Goal: Information Seeking & Learning: Learn about a topic

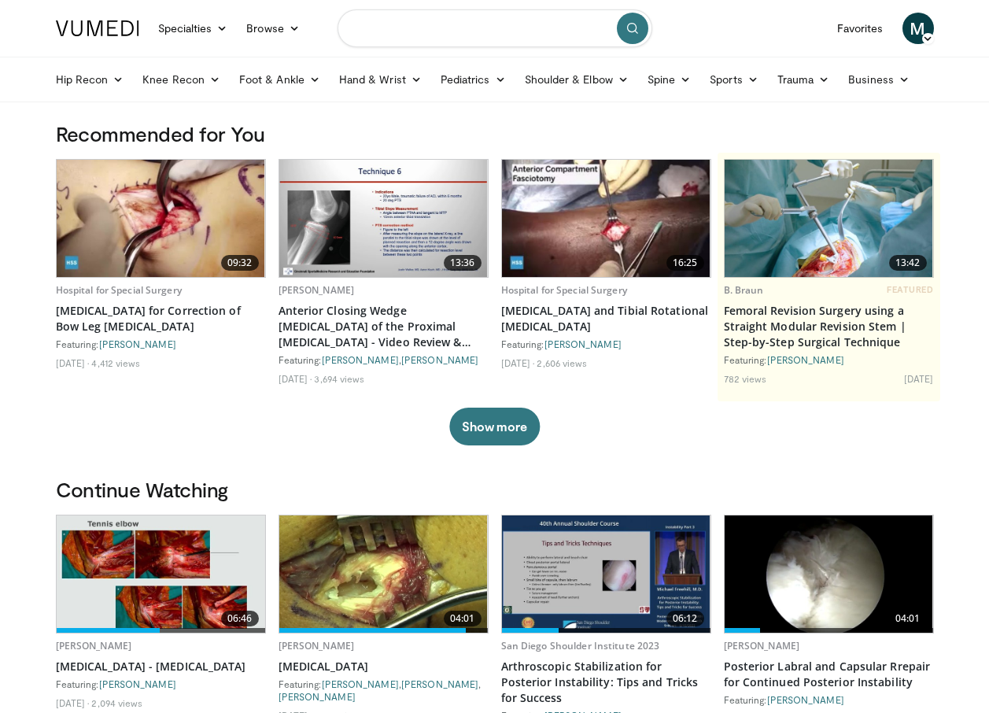
click at [514, 27] on input "Search topics, interventions" at bounding box center [495, 28] width 315 height 38
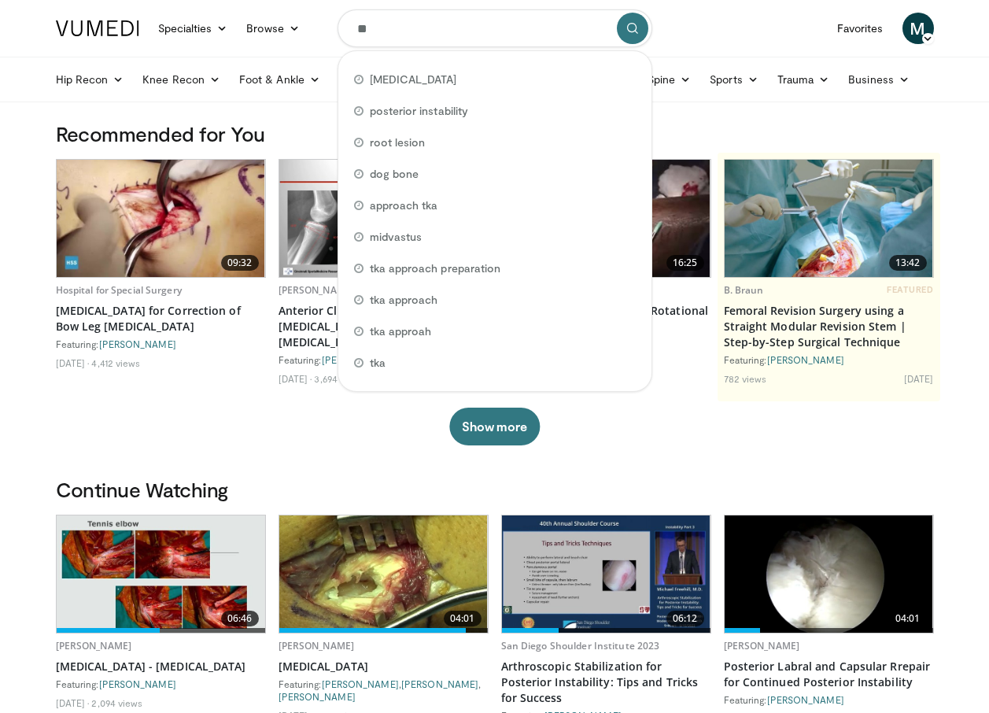
type input "*"
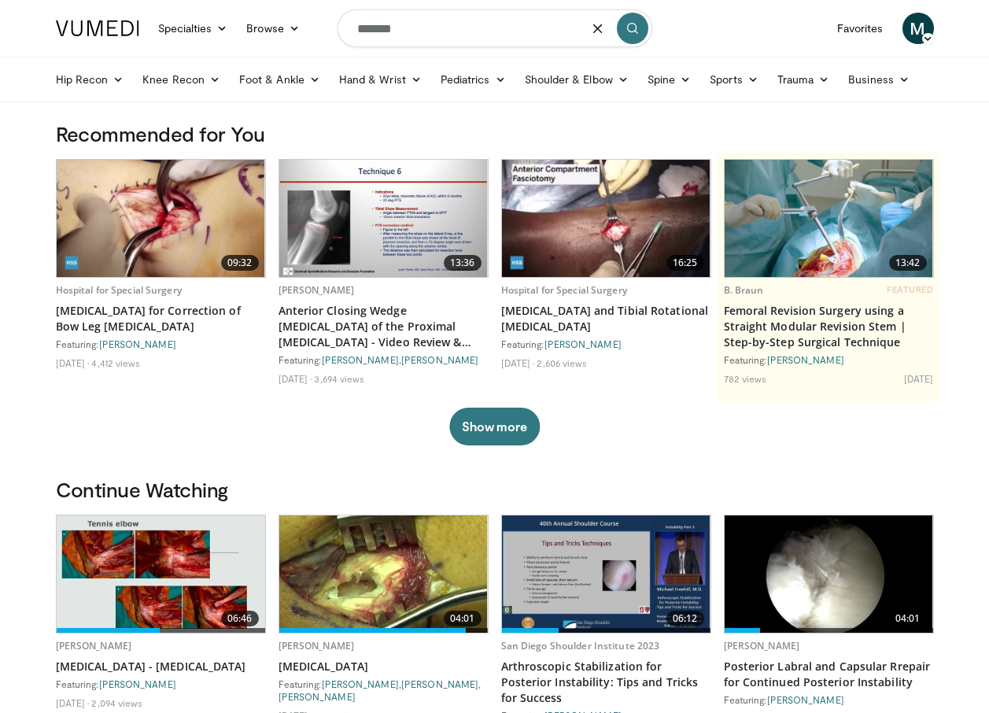
type input "*******"
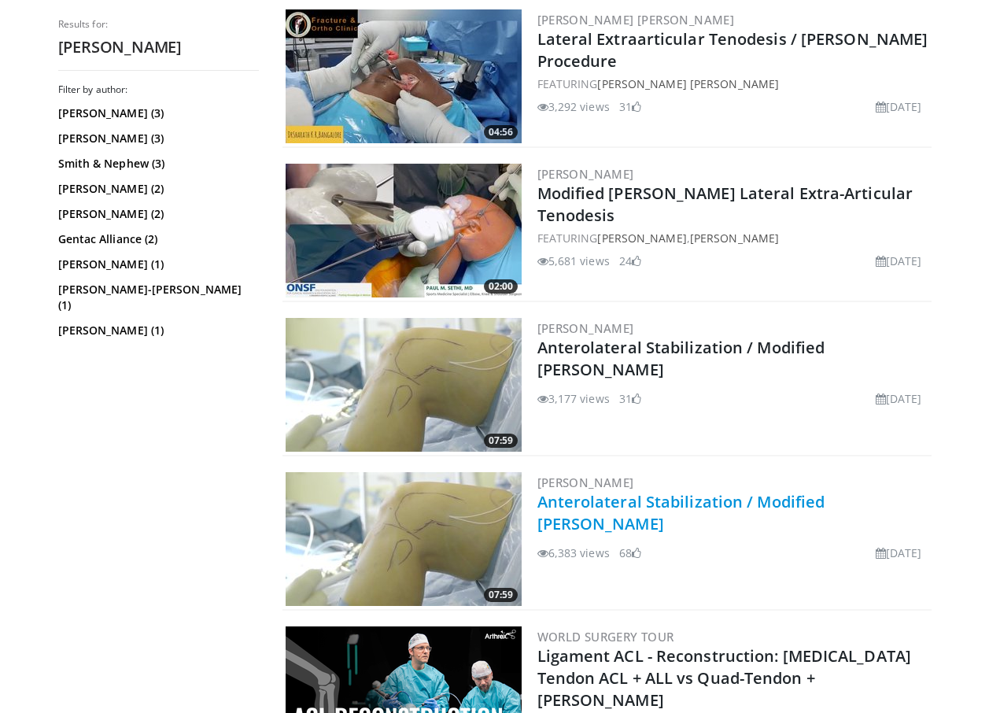
scroll to position [787, 0]
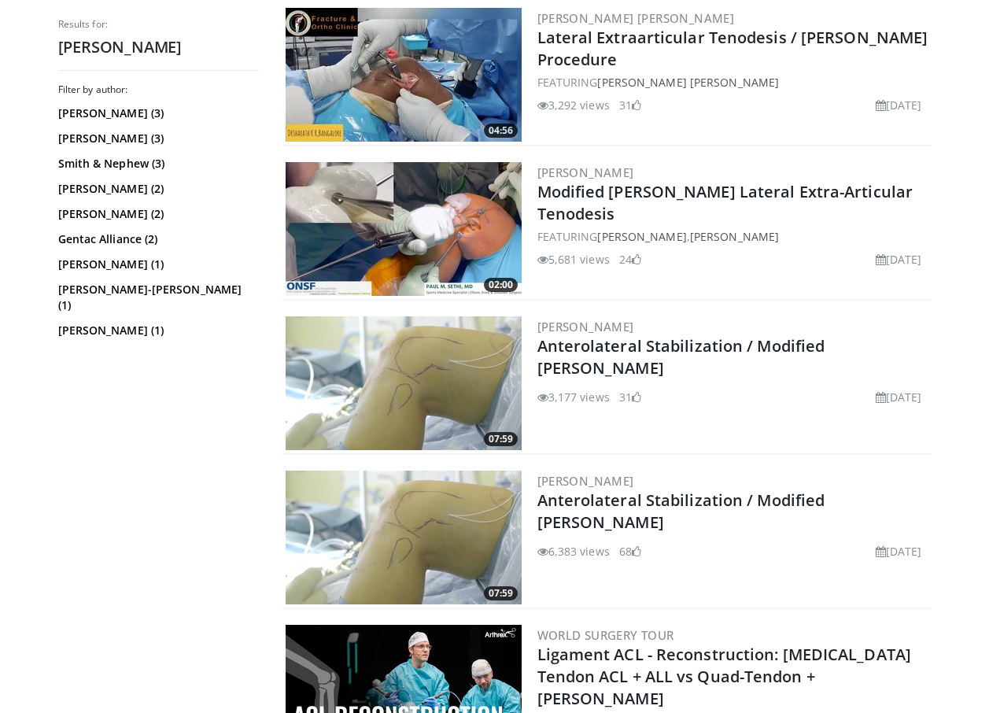
click at [462, 388] on img at bounding box center [404, 383] width 236 height 134
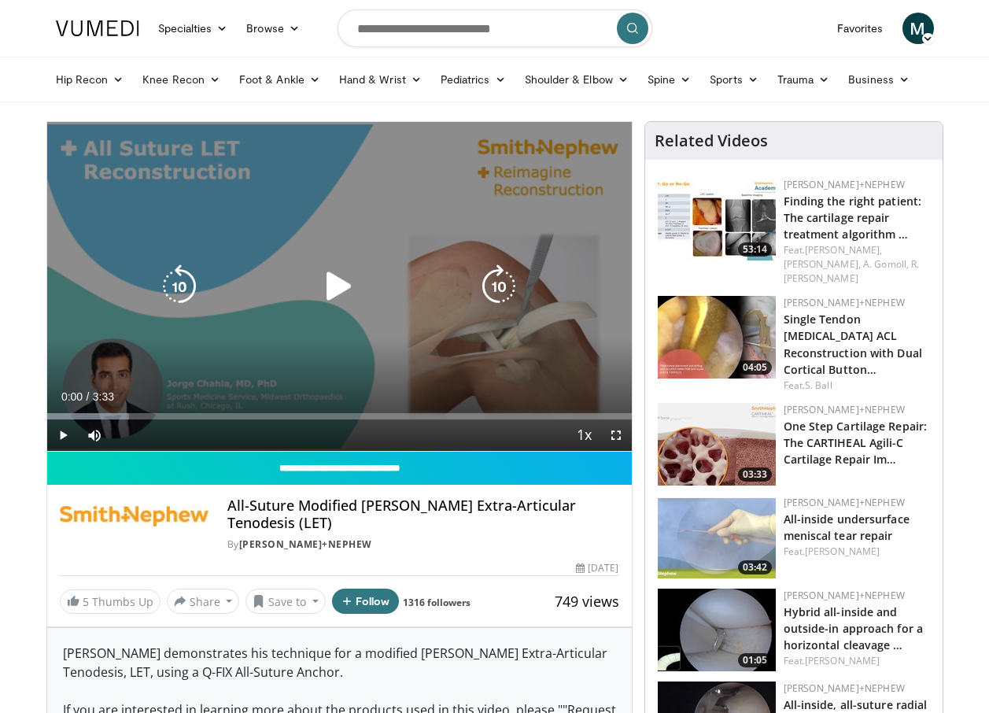
click at [344, 290] on icon "Video Player" at bounding box center [339, 286] width 44 height 44
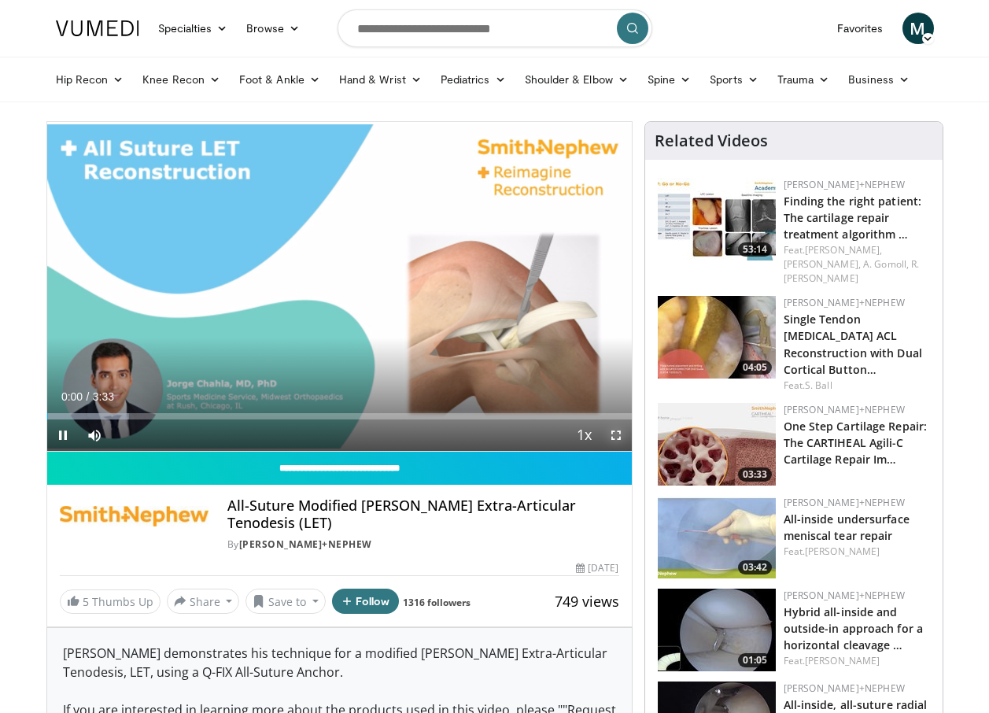
click at [613, 438] on span "Video Player" at bounding box center [616, 435] width 31 height 31
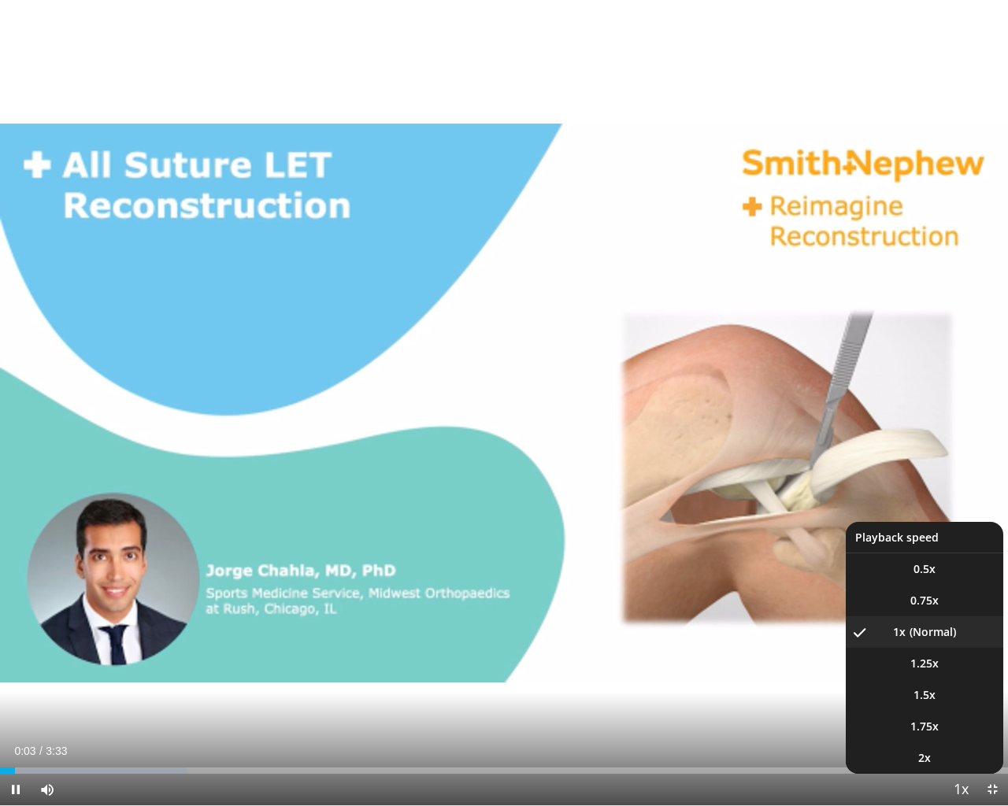
click at [959, 712] on span "Video Player" at bounding box center [960, 790] width 22 height 31
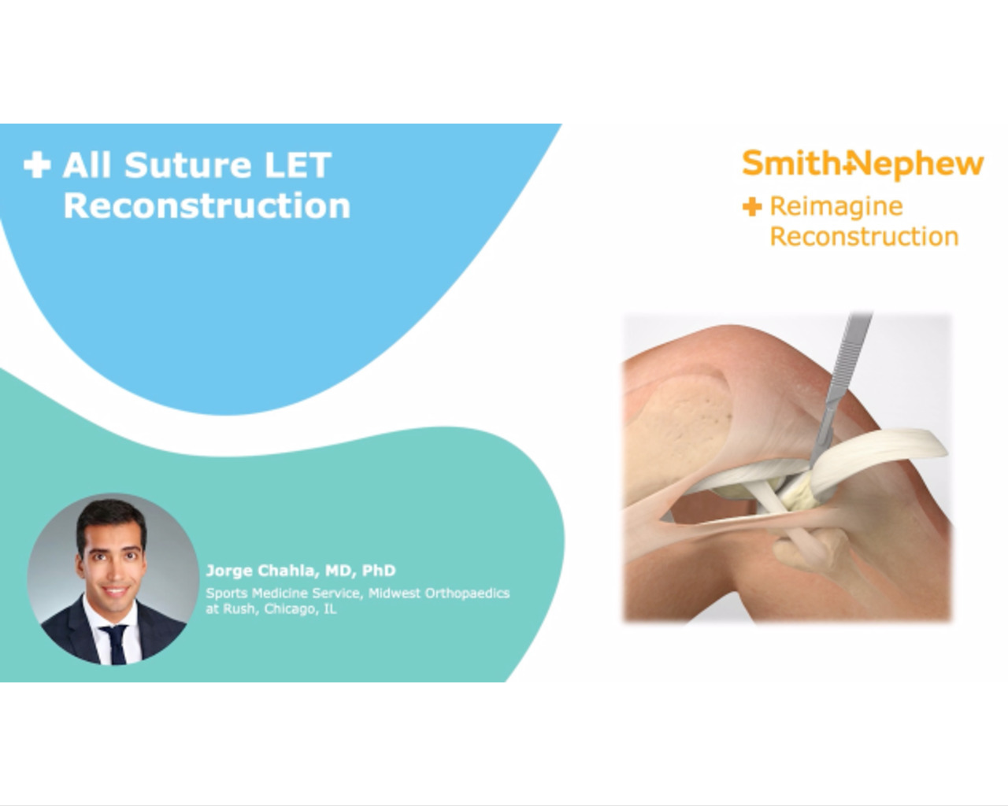
click at [959, 712] on div "10 seconds Tap to unmute" at bounding box center [504, 402] width 1008 height 805
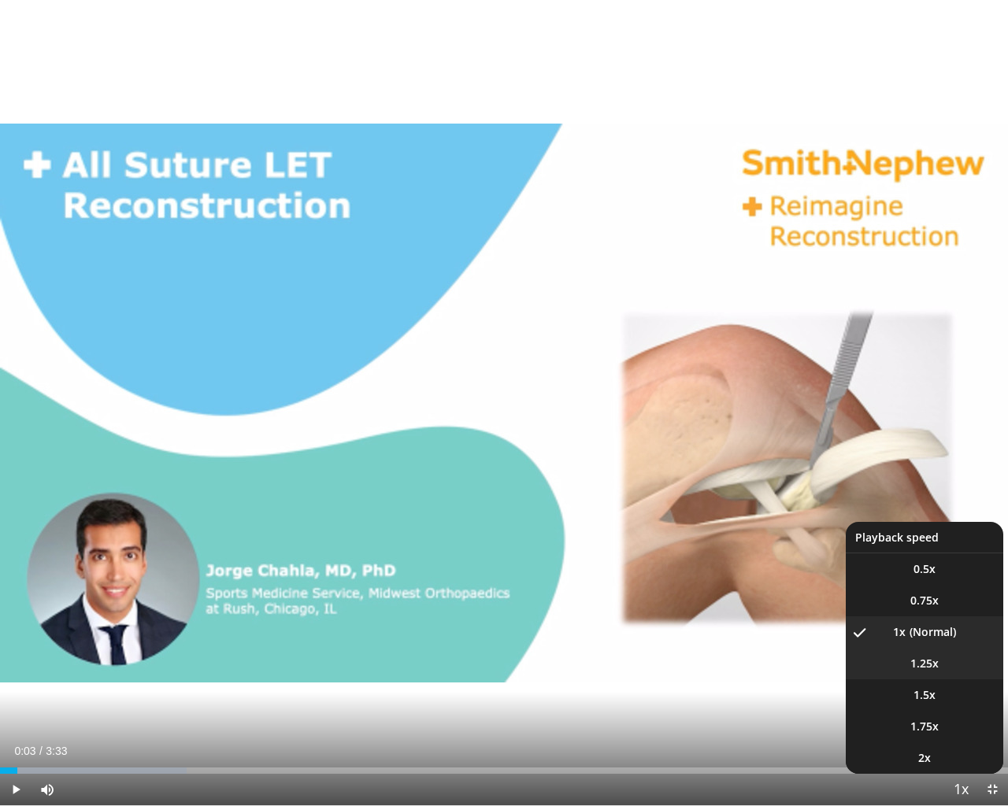
drag, startPoint x: 959, startPoint y: 789, endPoint x: 924, endPoint y: 667, distance: 126.3
click at [924, 667] on span "1.25x" at bounding box center [924, 664] width 28 height 16
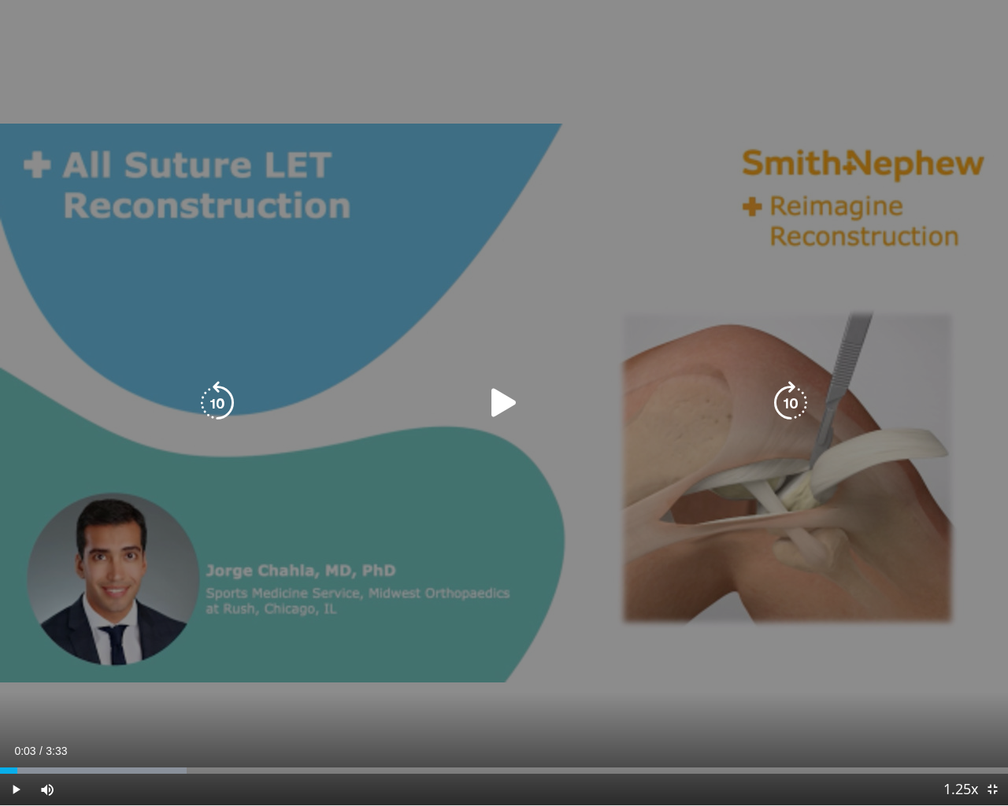
click at [492, 397] on icon "Video Player" at bounding box center [504, 403] width 44 height 44
click at [219, 401] on icon "Video Player" at bounding box center [217, 403] width 44 height 44
click at [220, 400] on icon "Video Player" at bounding box center [217, 403] width 44 height 44
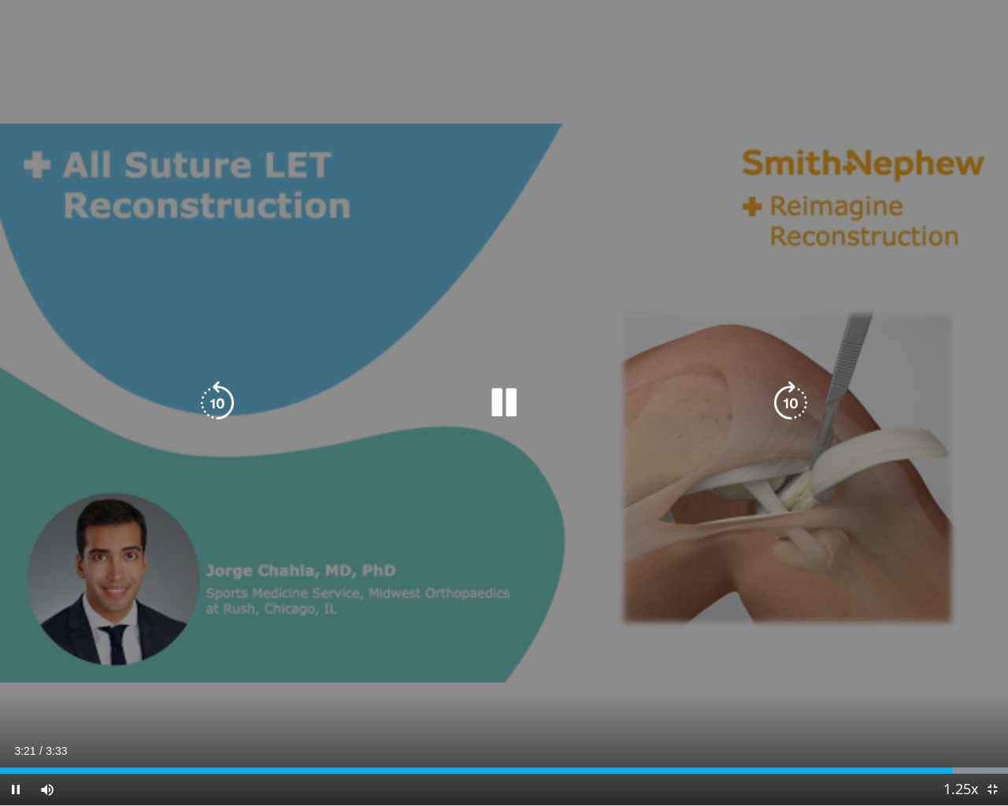
click at [497, 404] on icon "Video Player" at bounding box center [504, 403] width 44 height 44
click at [220, 397] on icon "Video Player" at bounding box center [217, 403] width 44 height 44
click at [505, 389] on icon "Video Player" at bounding box center [504, 403] width 44 height 44
click at [501, 547] on div "10 seconds Tap to unmute" at bounding box center [504, 402] width 1008 height 805
click at [501, 532] on div "10 seconds Tap to unmute" at bounding box center [504, 402] width 1008 height 805
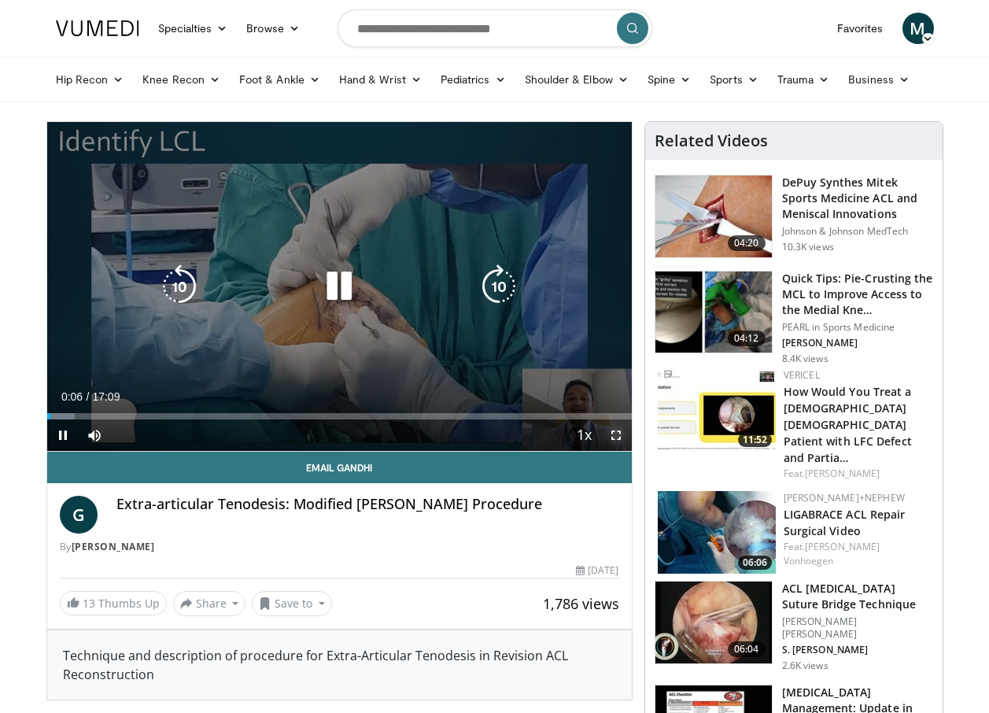
drag, startPoint x: 616, startPoint y: 434, endPoint x: 619, endPoint y: 491, distance: 56.7
click at [617, 434] on span "Video Player" at bounding box center [616, 435] width 31 height 31
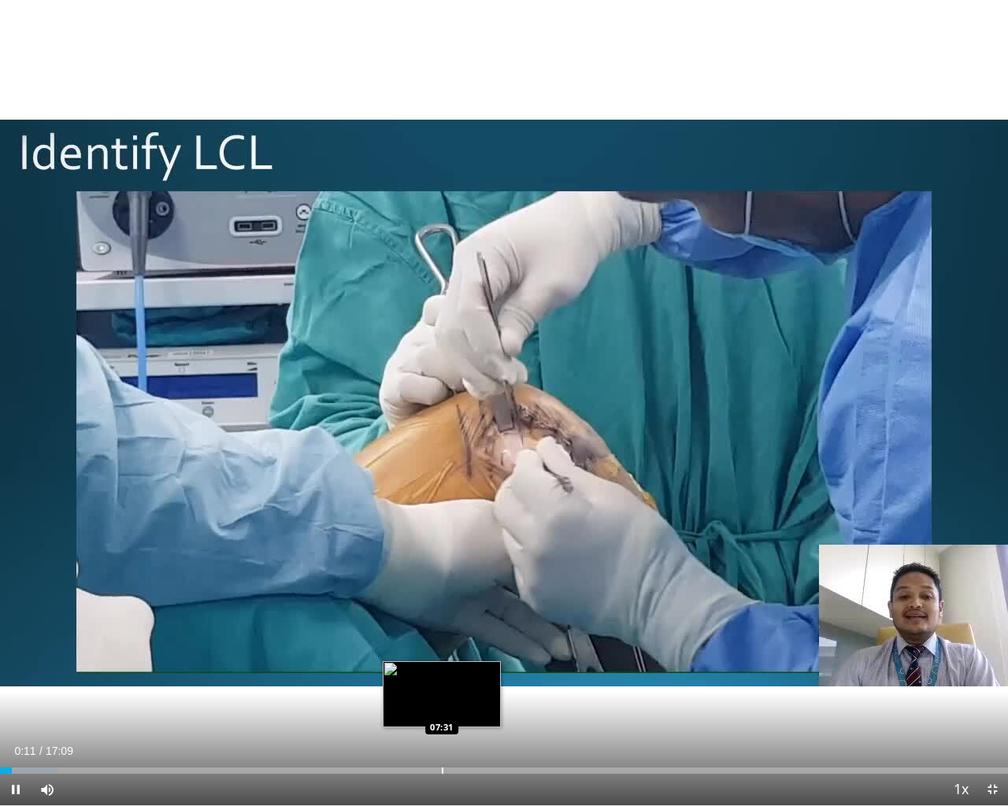
click at [442, 712] on div "Progress Bar" at bounding box center [443, 770] width 2 height 6
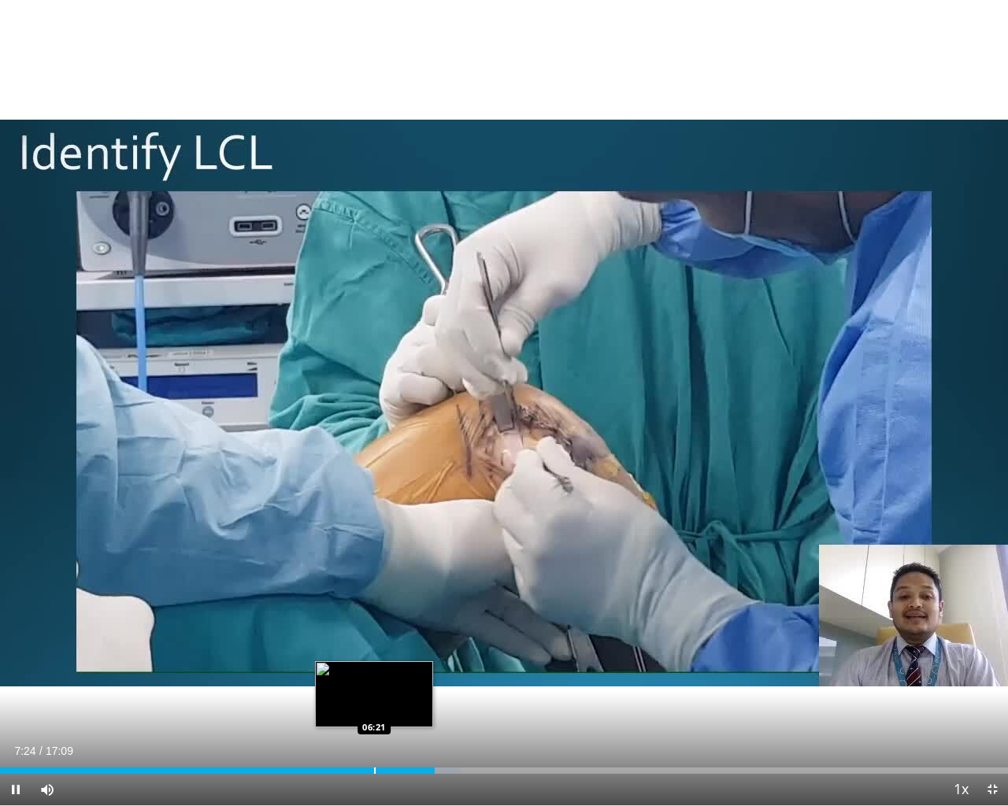
click at [374, 712] on div "Progress Bar" at bounding box center [375, 770] width 2 height 6
click at [349, 712] on div "Progress Bar" at bounding box center [350, 770] width 2 height 6
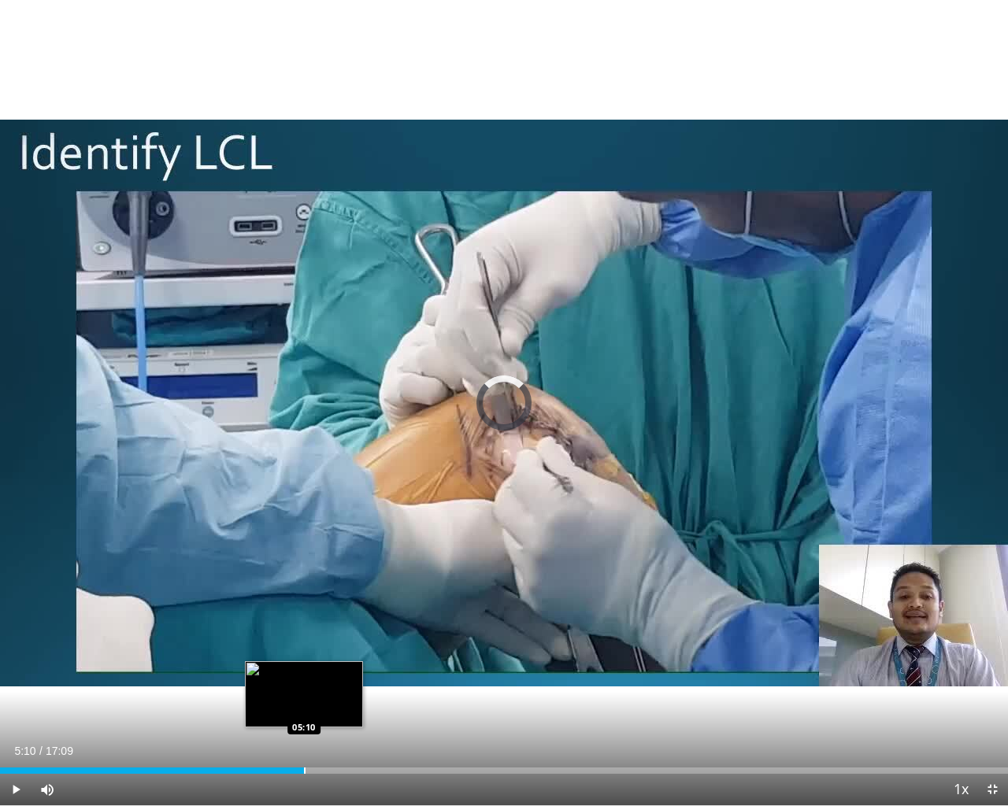
click at [304, 712] on div "Progress Bar" at bounding box center [305, 770] width 2 height 6
click at [275, 712] on div "Loaded : 31.04% 05:11 04:40" at bounding box center [504, 766] width 1008 height 15
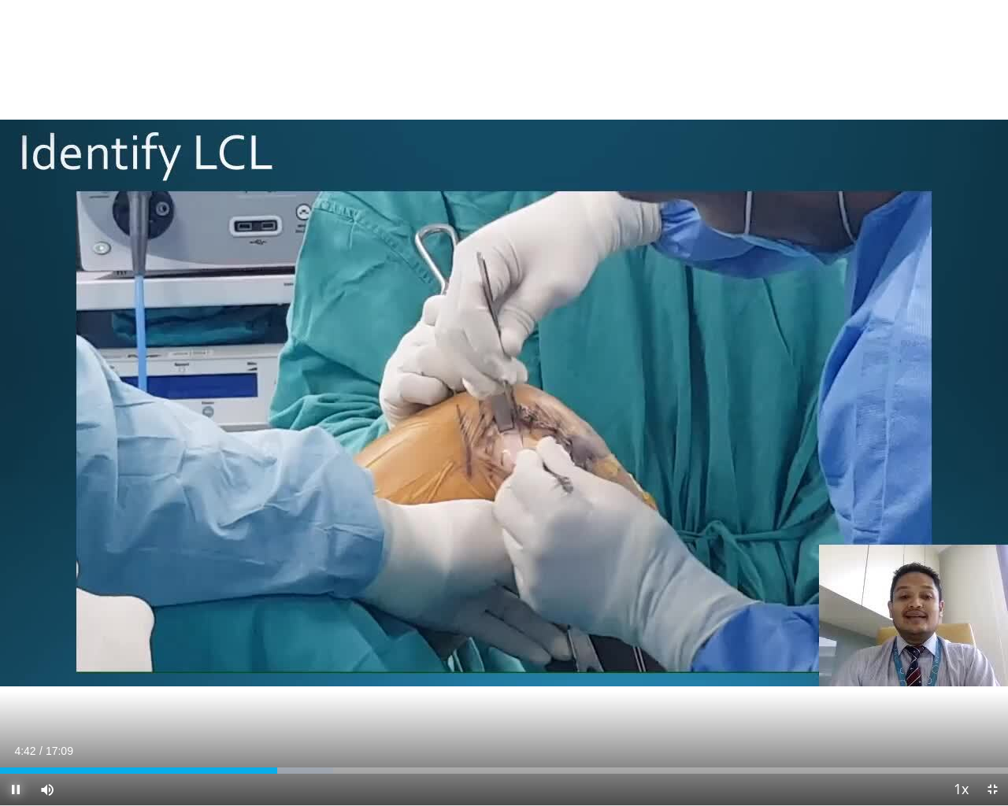
click at [17, 712] on span "Video Player" at bounding box center [15, 789] width 31 height 31
click at [241, 712] on div "Loaded : 33.95% 04:43 04:04" at bounding box center [504, 766] width 1008 height 15
click at [20, 712] on span "Video Player" at bounding box center [15, 789] width 31 height 31
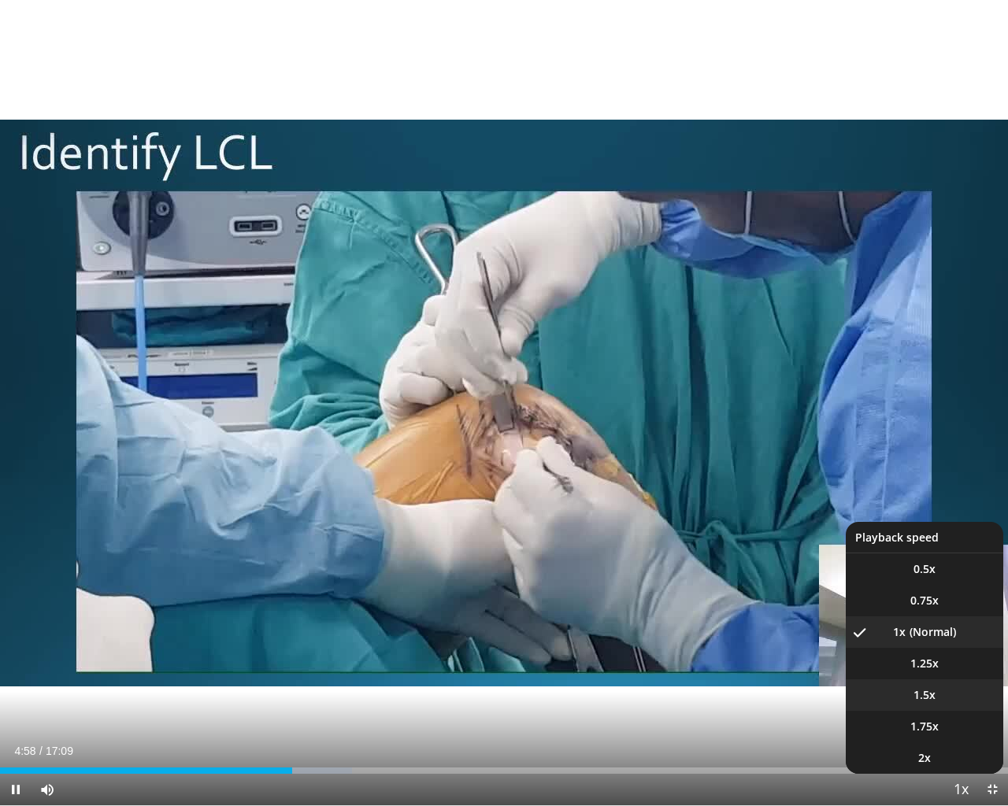
click at [949, 698] on li "1.5x" at bounding box center [923, 694] width 157 height 31
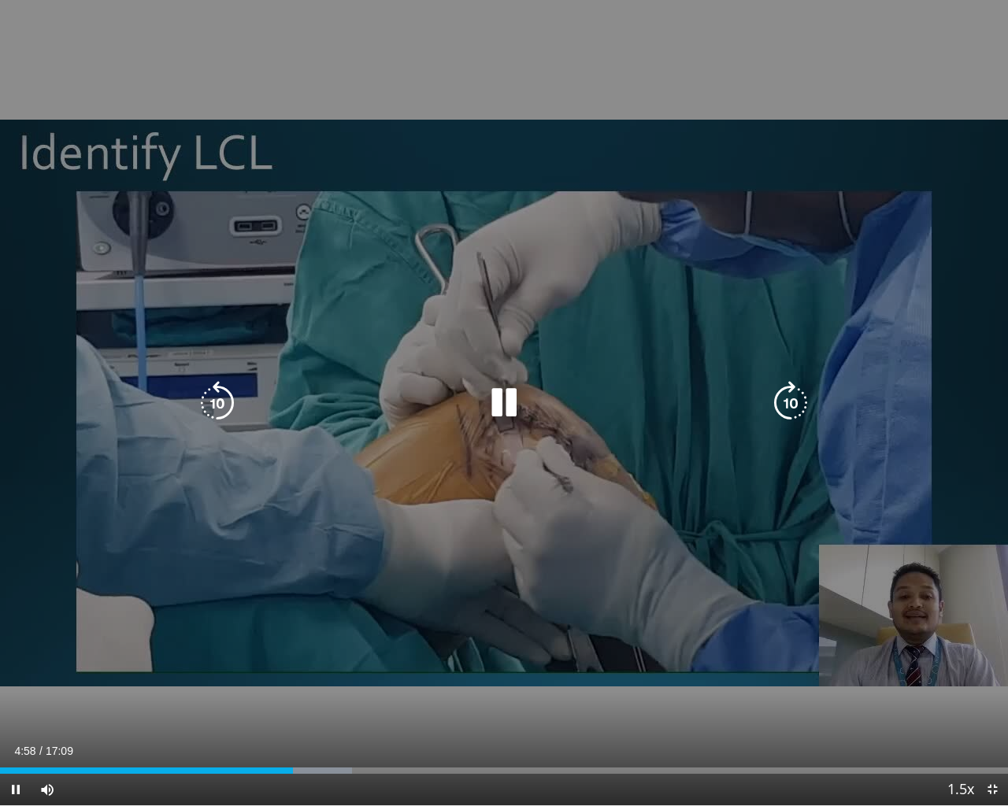
click at [522, 575] on div "10 seconds Tap to unmute" at bounding box center [504, 402] width 1008 height 805
drag, startPoint x: 539, startPoint y: 556, endPoint x: 490, endPoint y: 486, distance: 85.4
click at [513, 519] on div "10 seconds Tap to unmute" at bounding box center [504, 402] width 1008 height 805
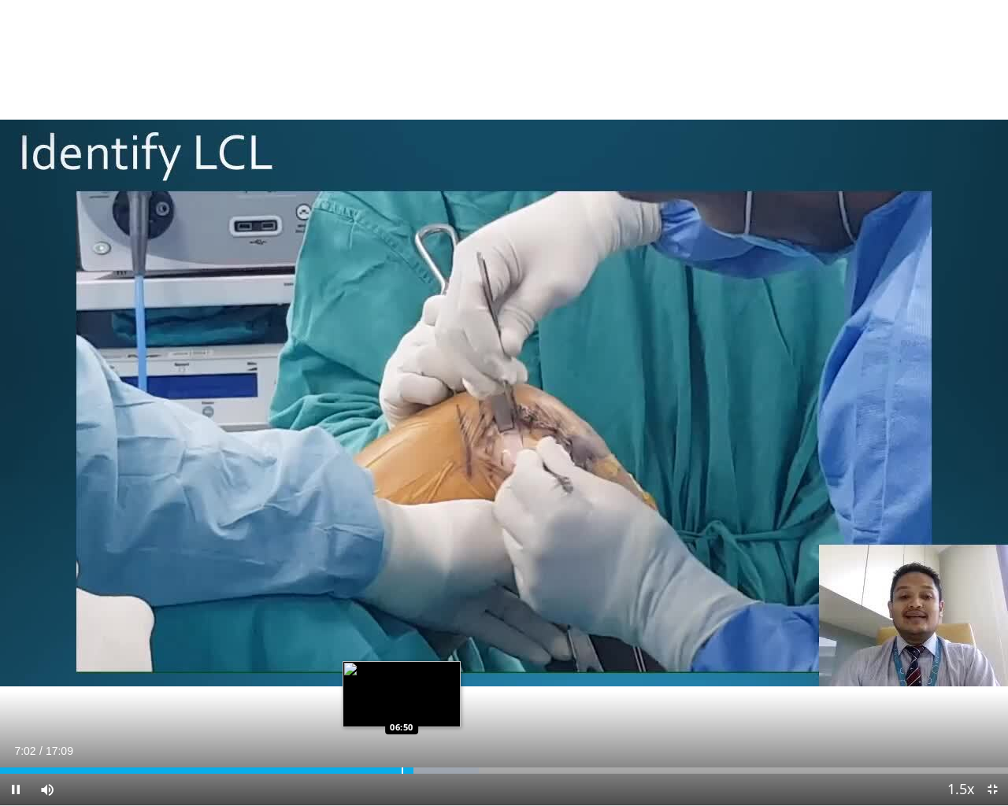
click at [401, 712] on div "Progress Bar" at bounding box center [402, 770] width 2 height 6
click at [392, 712] on div "Progress Bar" at bounding box center [393, 770] width 2 height 6
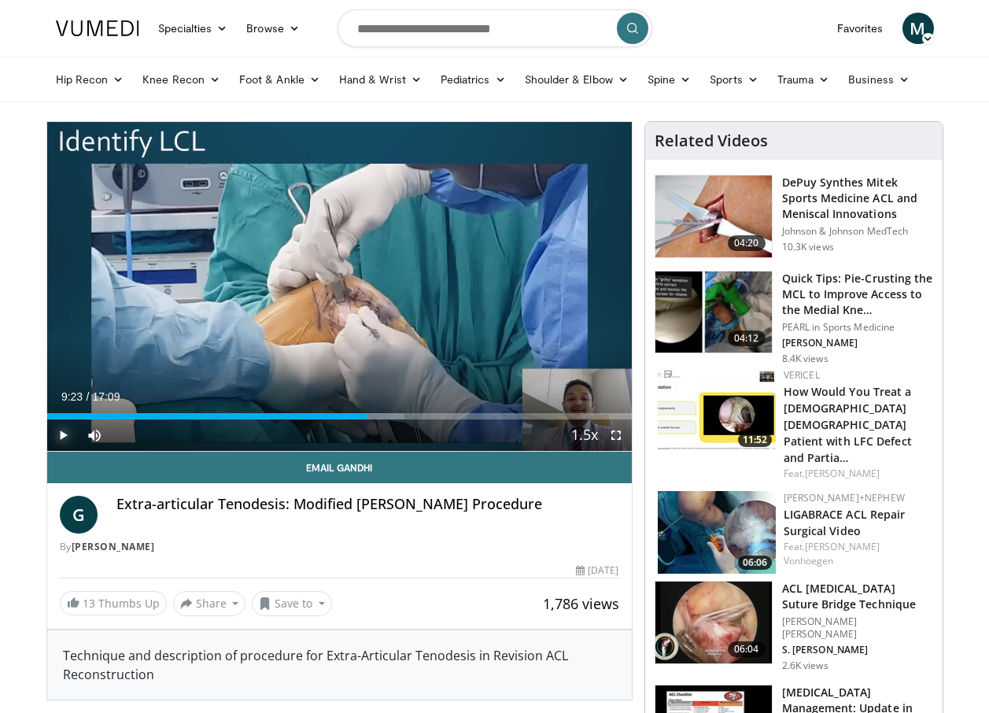
click at [65, 437] on span "Video Player" at bounding box center [62, 435] width 31 height 31
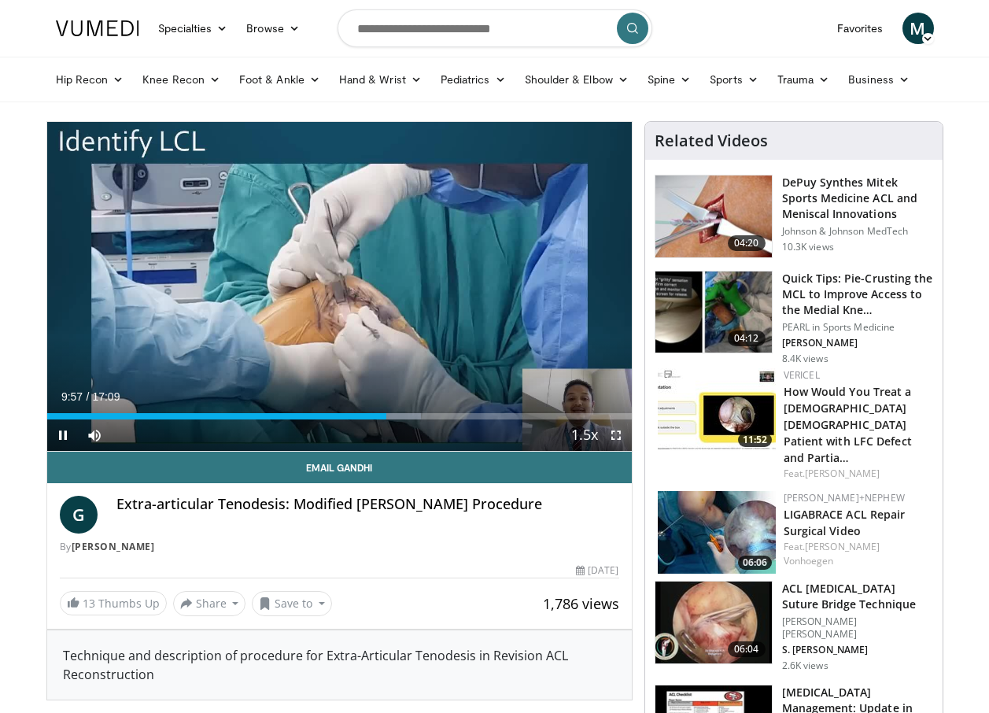
click at [614, 439] on span "Video Player" at bounding box center [616, 435] width 31 height 31
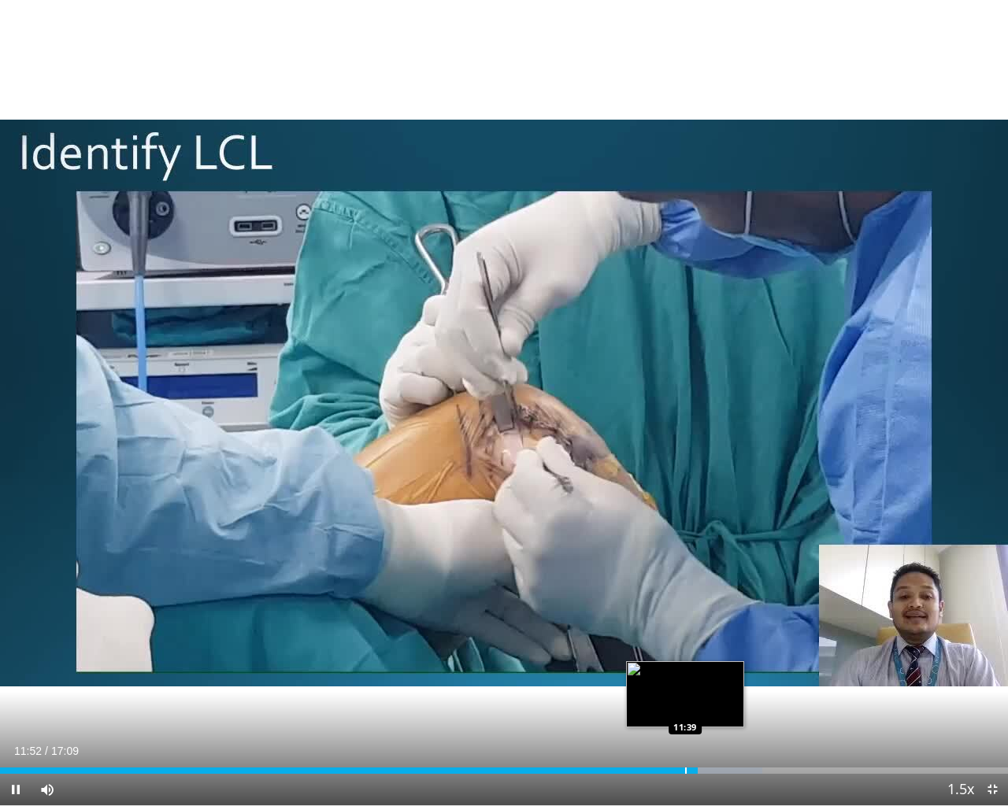
click at [684, 712] on div "Loaded : 75.66% 11:52 11:39" at bounding box center [504, 770] width 1008 height 6
click at [677, 712] on div "Progress Bar" at bounding box center [678, 770] width 2 height 6
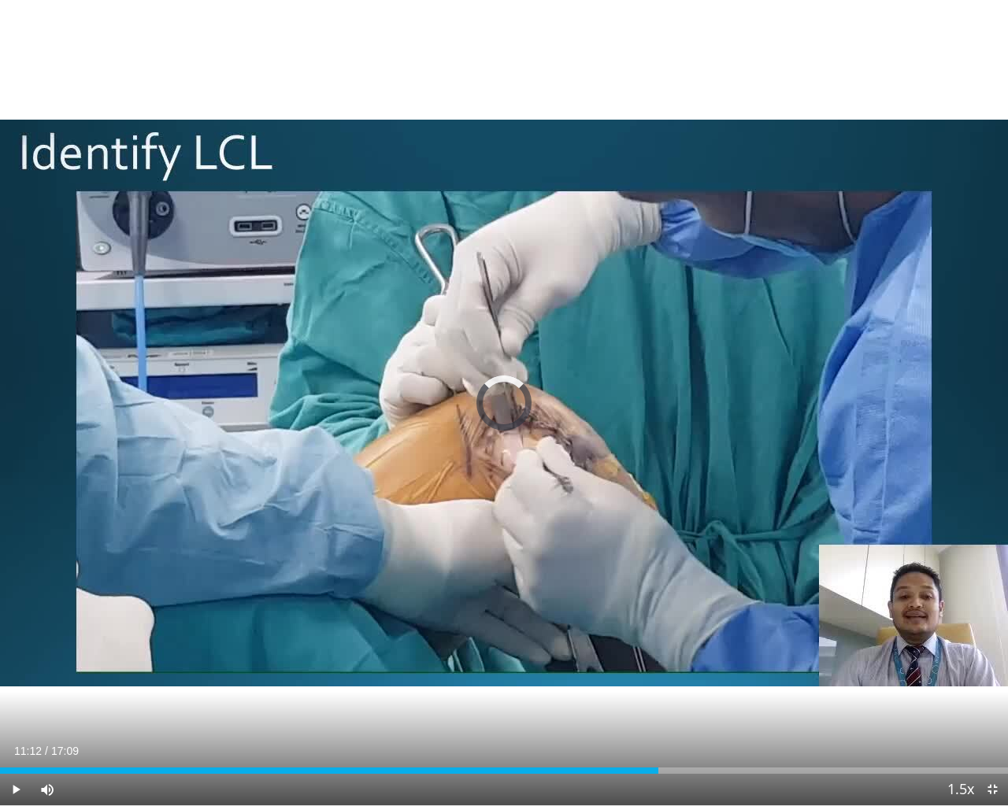
click at [658, 712] on div "Progress Bar" at bounding box center [659, 770] width 2 height 6
click at [20, 712] on span "Video Player" at bounding box center [15, 789] width 31 height 31
click at [16, 712] on span "Video Player" at bounding box center [15, 789] width 31 height 31
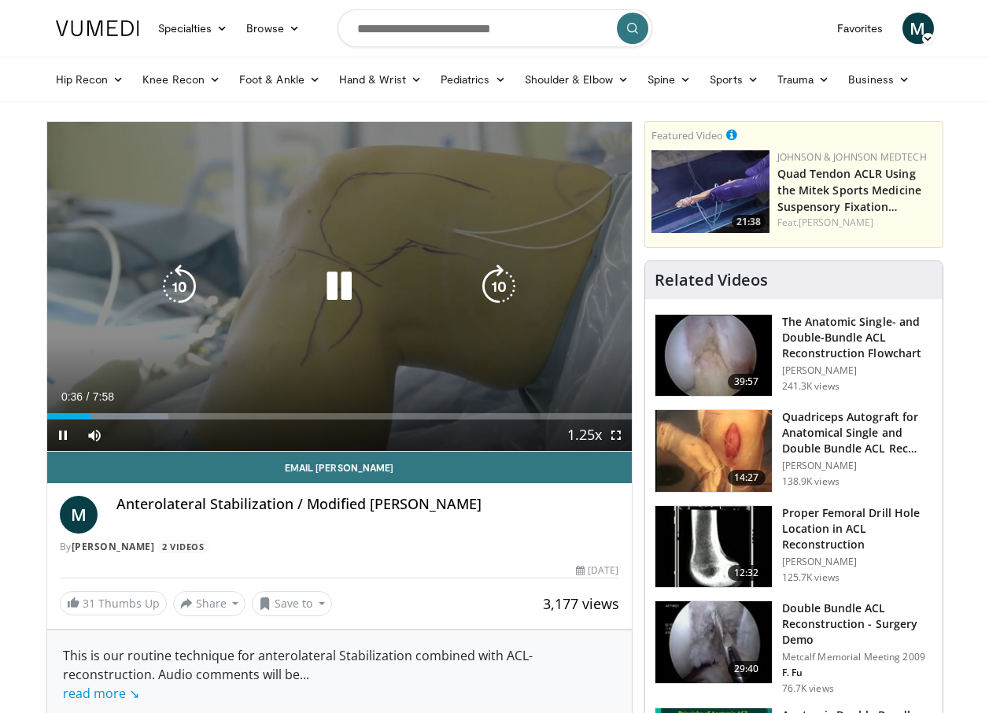
click at [487, 277] on icon "Video Player" at bounding box center [499, 286] width 44 height 44
click at [490, 279] on icon "Video Player" at bounding box center [499, 286] width 44 height 44
click at [497, 286] on icon "Video Player" at bounding box center [499, 286] width 44 height 44
click at [503, 294] on icon "Video Player" at bounding box center [499, 286] width 44 height 44
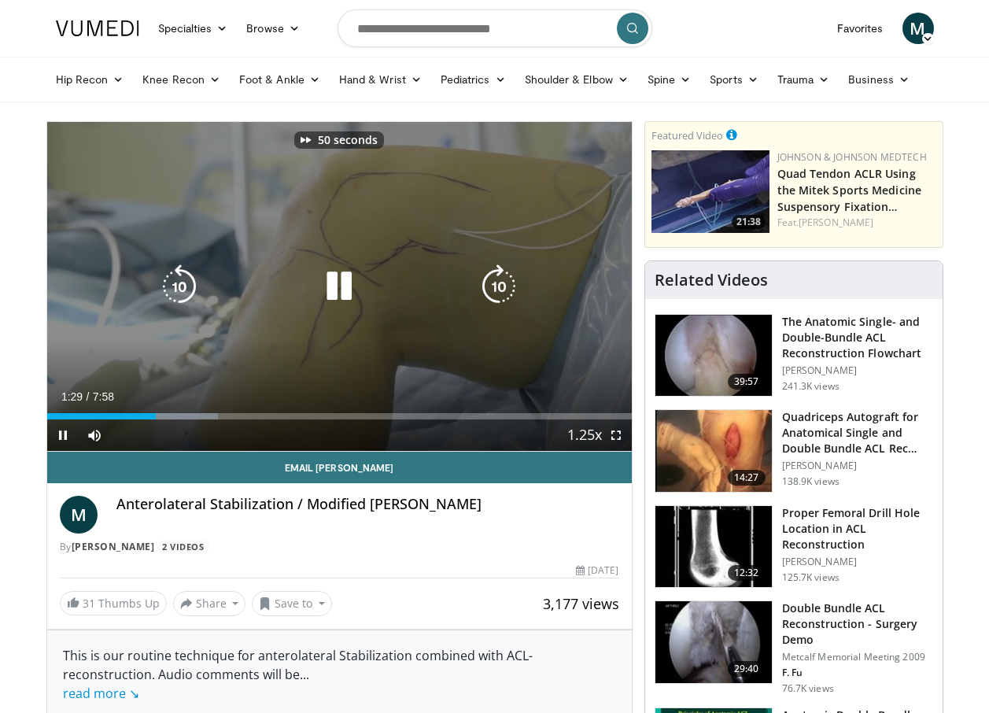
click at [503, 294] on icon "Video Player" at bounding box center [499, 286] width 44 height 44
click at [501, 300] on icon "Video Player" at bounding box center [499, 286] width 44 height 44
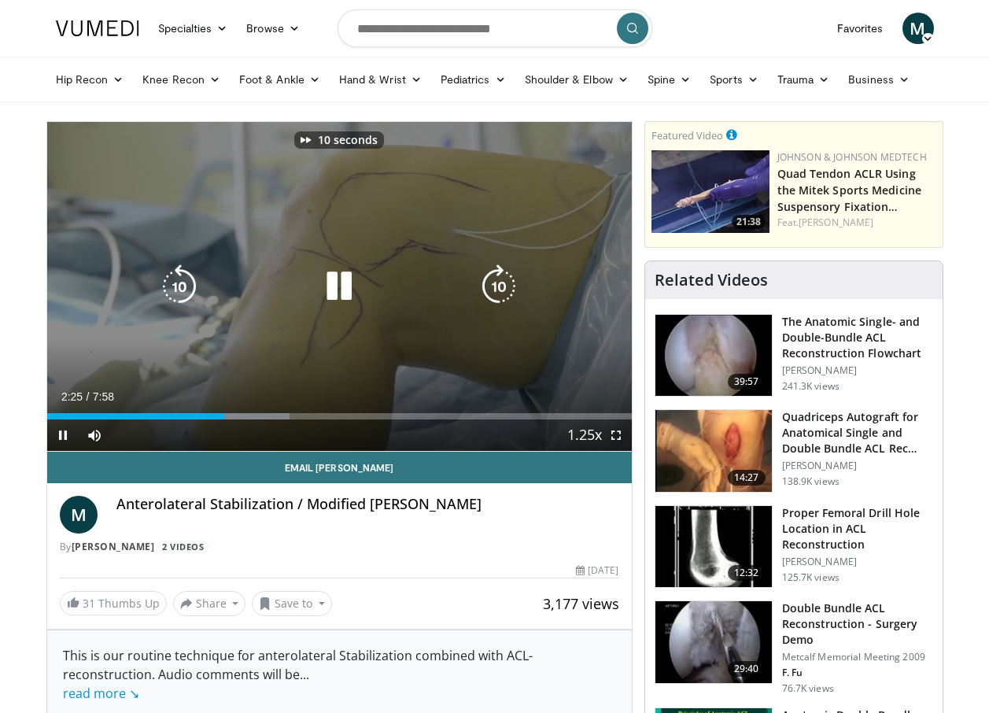
click at [503, 298] on icon "Video Player" at bounding box center [499, 286] width 44 height 44
click at [500, 281] on icon "Video Player" at bounding box center [499, 286] width 44 height 44
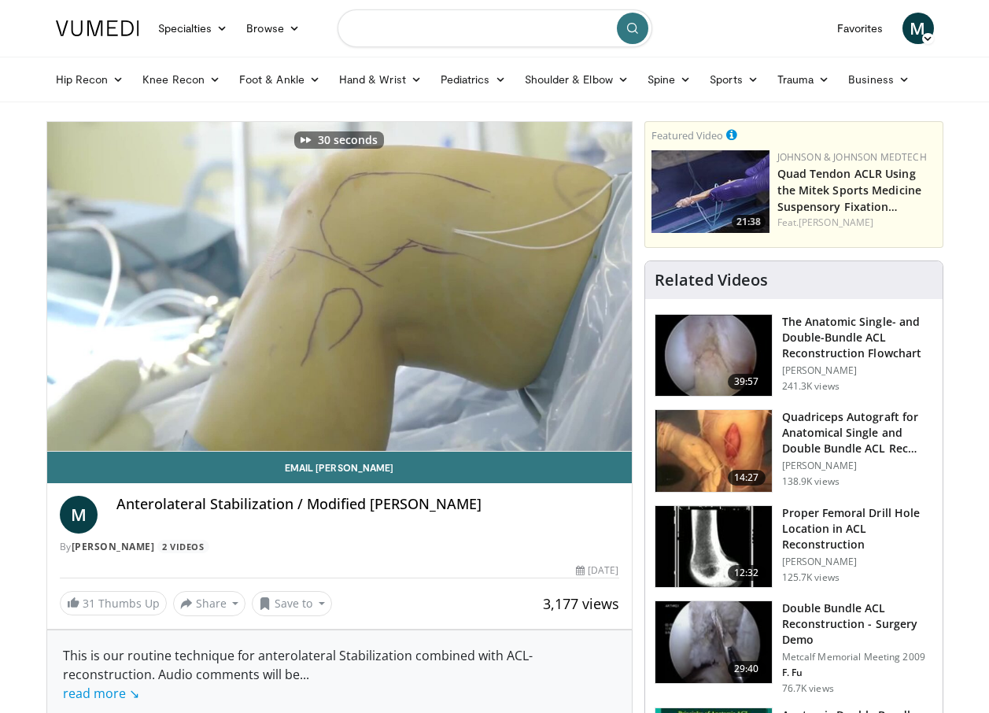
drag, startPoint x: 527, startPoint y: 35, endPoint x: 70, endPoint y: 50, distance: 457.6
click at [73, 55] on nav "Specialties Adult & Family Medicine Allergy, Asthma, Immunology Anesthesiology …" at bounding box center [494, 28] width 897 height 57
type input "**********"
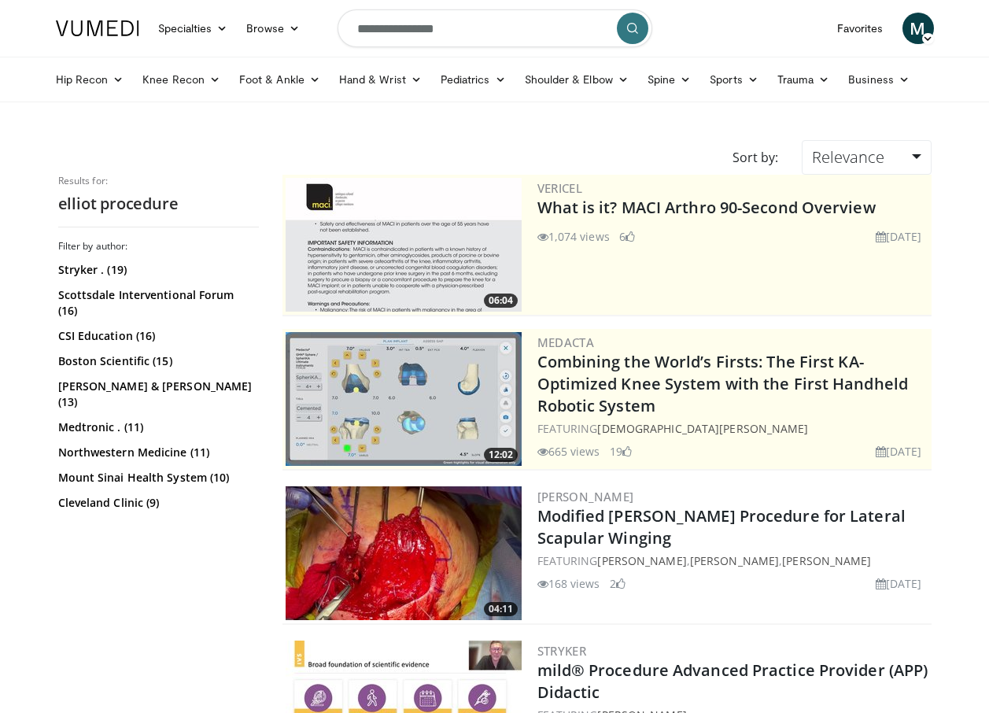
click at [372, 25] on input "**********" at bounding box center [495, 28] width 315 height 38
type input "**********"
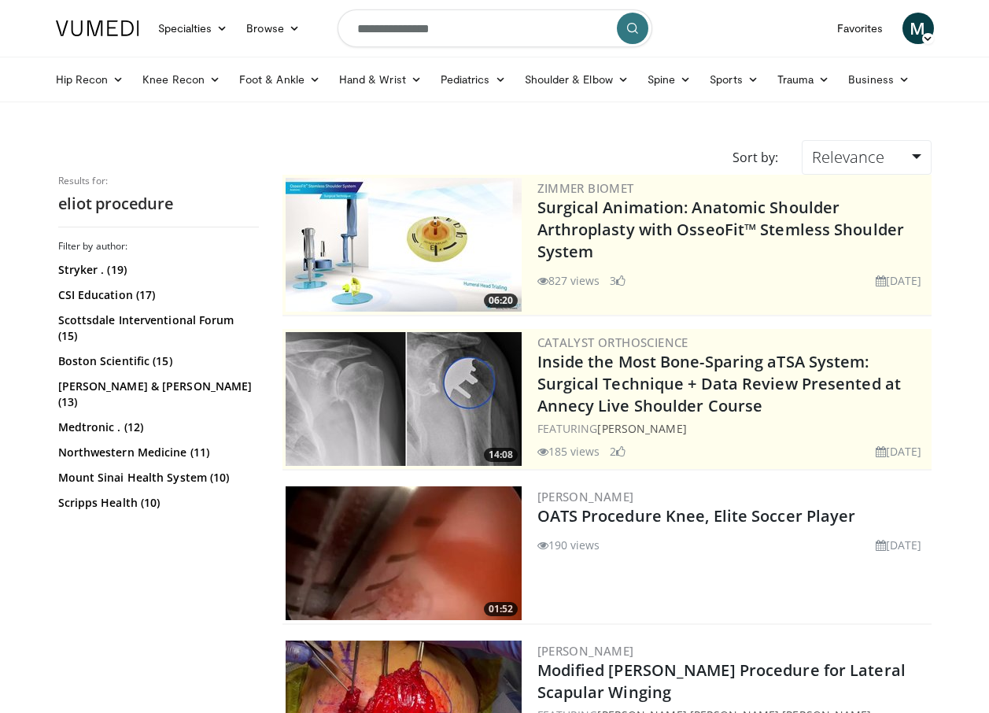
drag, startPoint x: 460, startPoint y: 33, endPoint x: 2, endPoint y: -23, distance: 462.3
click at [2, 0] on html "Specialties Adult & Family Medicine Allergy, [MEDICAL_DATA], Immunology Anesthe…" at bounding box center [494, 356] width 989 height 713
type input "**********"
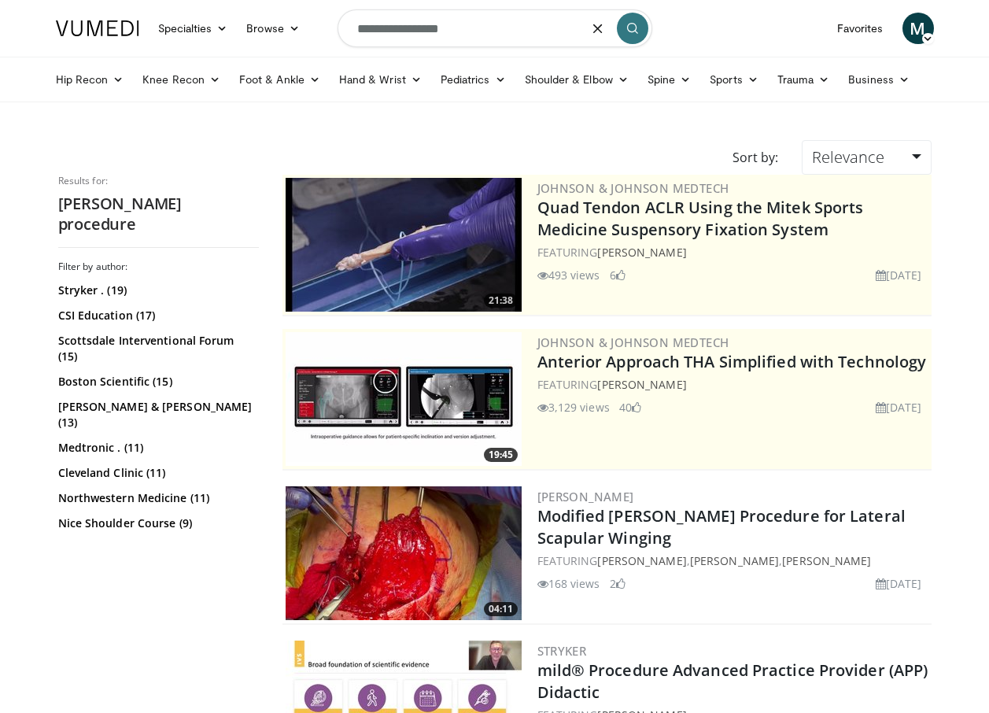
click at [370, 29] on input "**********" at bounding box center [495, 28] width 315 height 38
type input "**********"
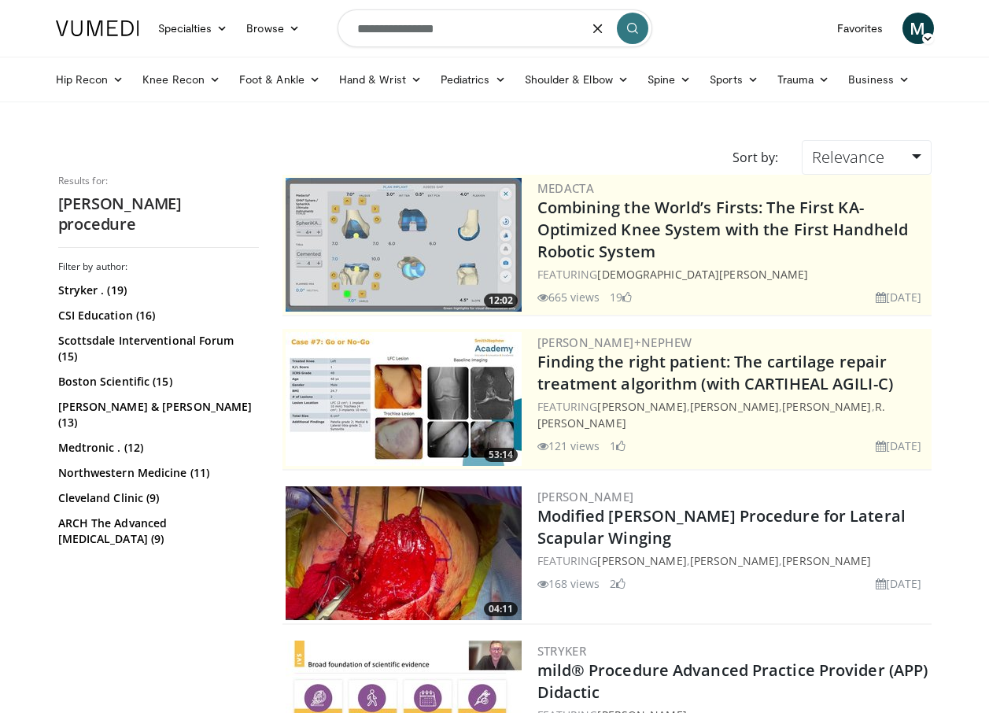
drag, startPoint x: 470, startPoint y: 21, endPoint x: 88, endPoint y: -36, distance: 386.0
click at [88, 0] on html "Specialties Adult & Family Medicine Allergy, Asthma, Immunology Anesthesiology …" at bounding box center [494, 356] width 989 height 713
type input "**********"
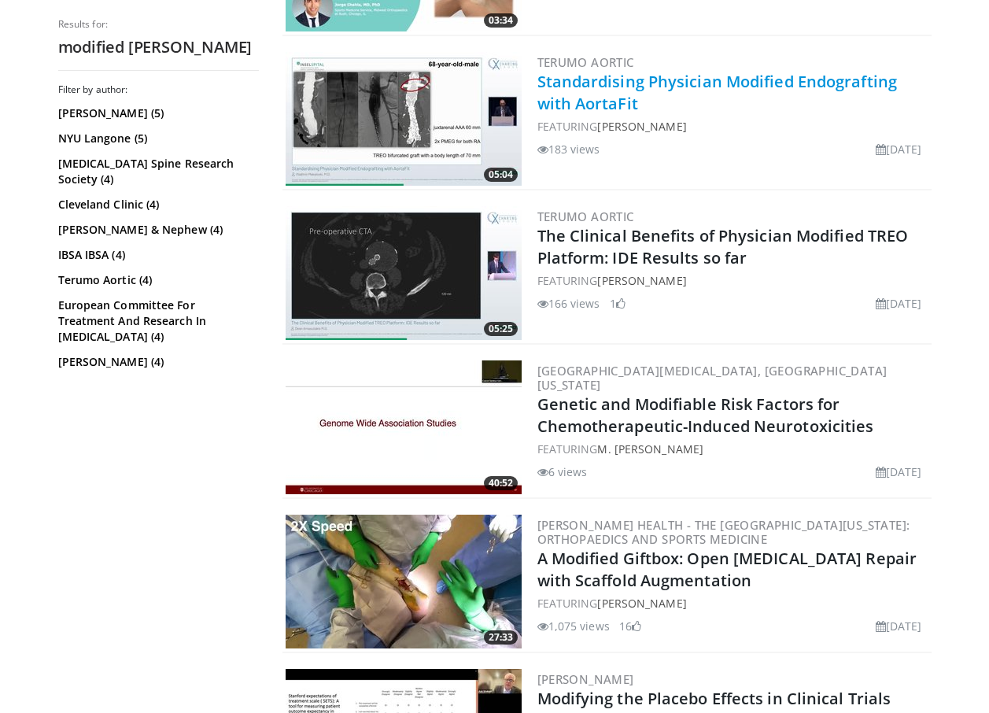
scroll to position [2597, 0]
